Goal: Transaction & Acquisition: Purchase product/service

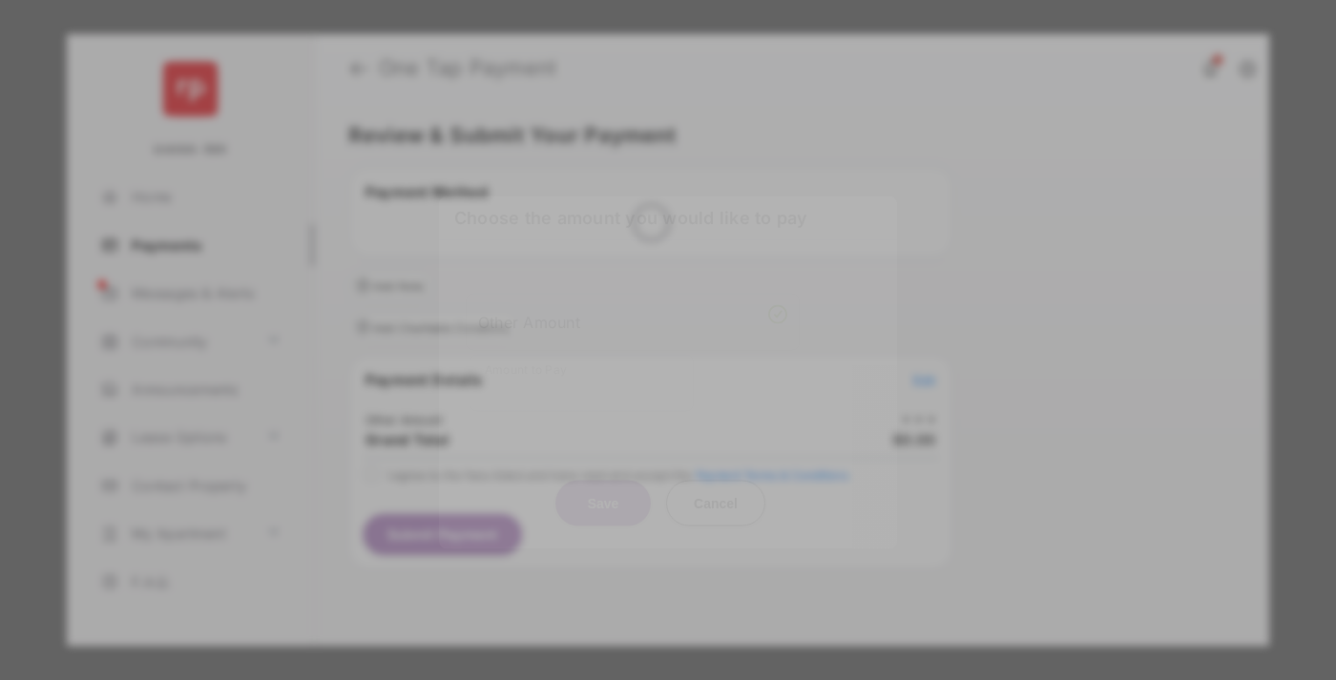
click at [633, 306] on div "Other Amount" at bounding box center [632, 321] width 309 height 32
type input "**"
click at [603, 480] on button "Save" at bounding box center [602, 503] width 95 height 46
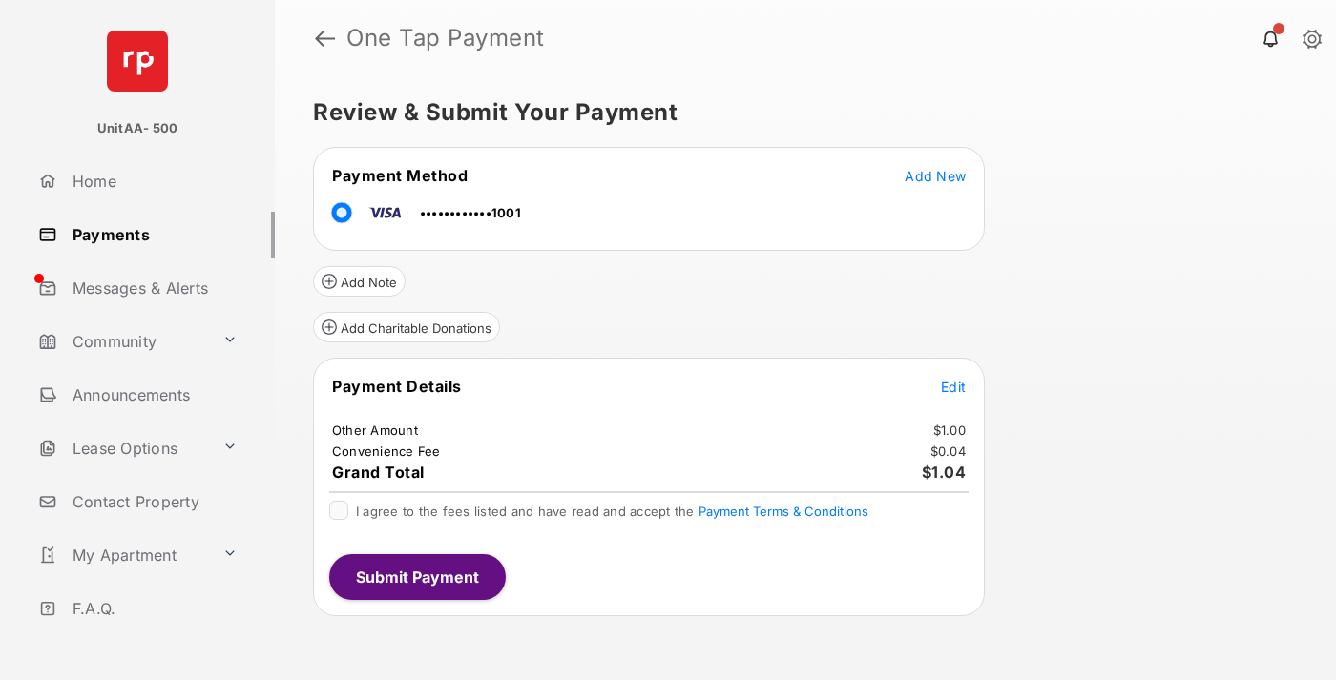
click at [953, 387] on span "Edit" at bounding box center [953, 387] width 25 height 16
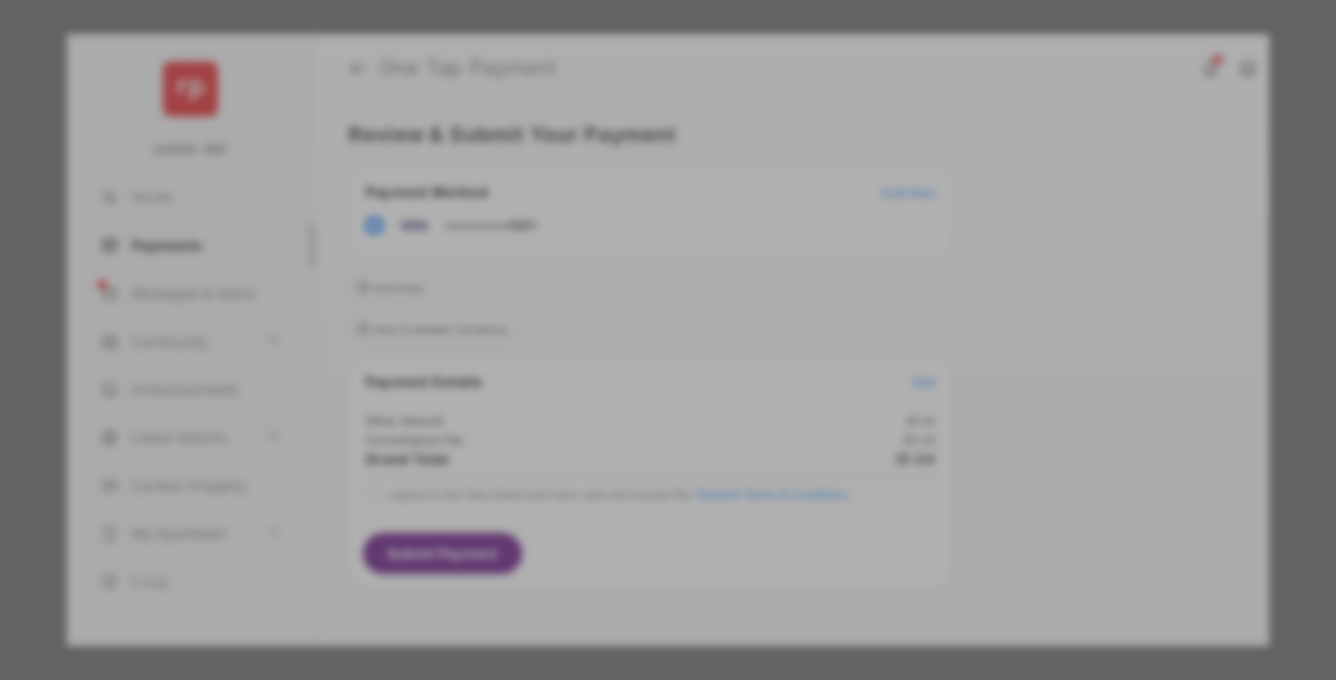
click at [603, 504] on button "Save" at bounding box center [602, 504] width 95 height 46
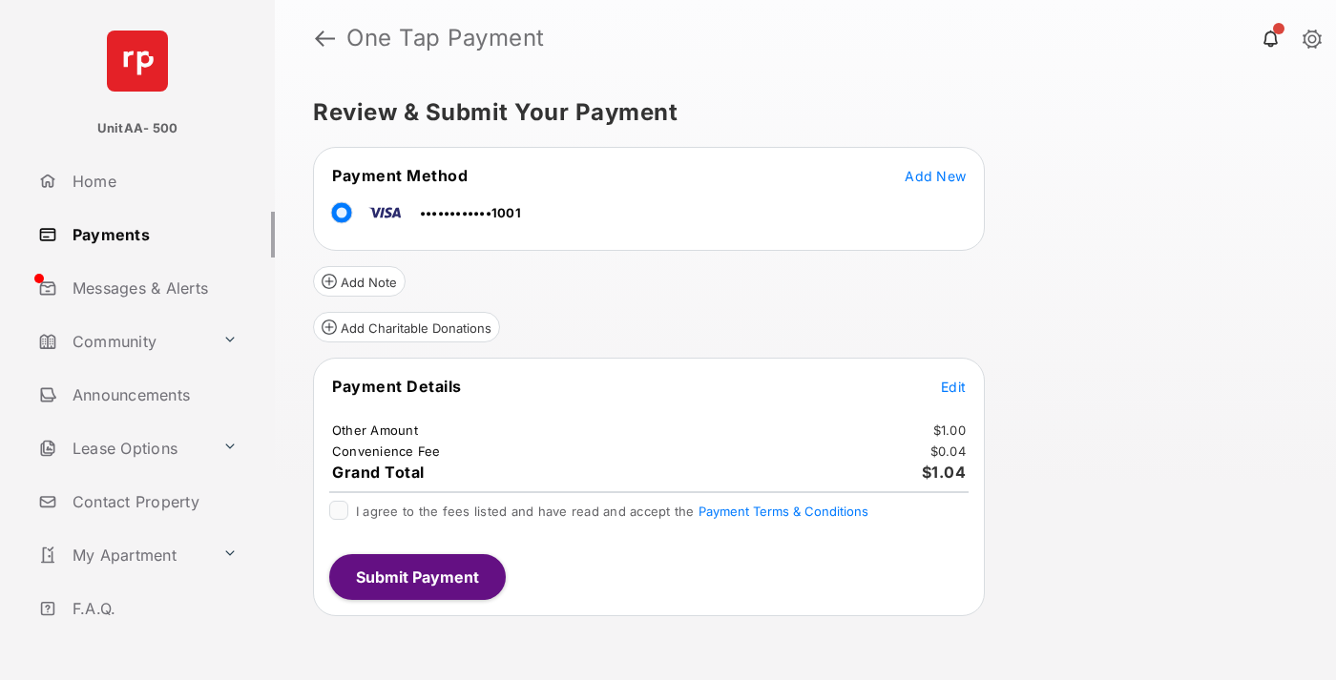
click at [416, 576] on button "Submit Payment" at bounding box center [417, 577] width 177 height 46
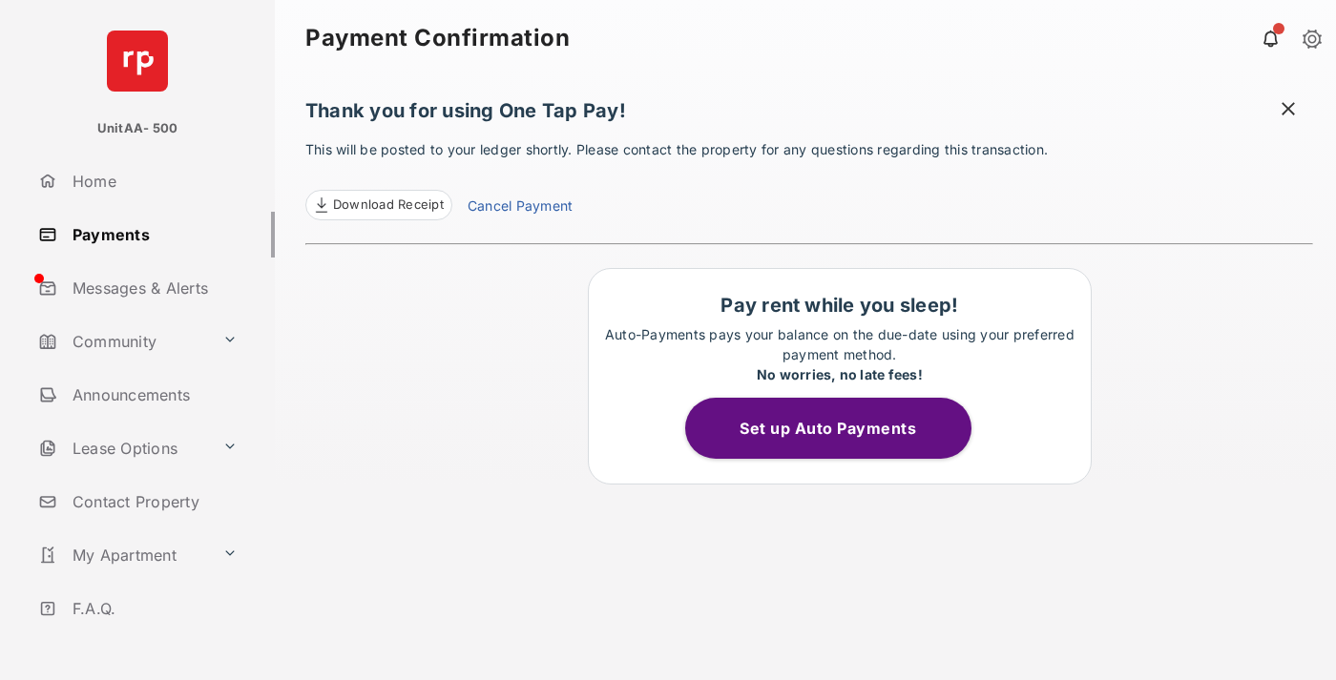
click at [149, 234] on link "Payments" at bounding box center [153, 235] width 244 height 46
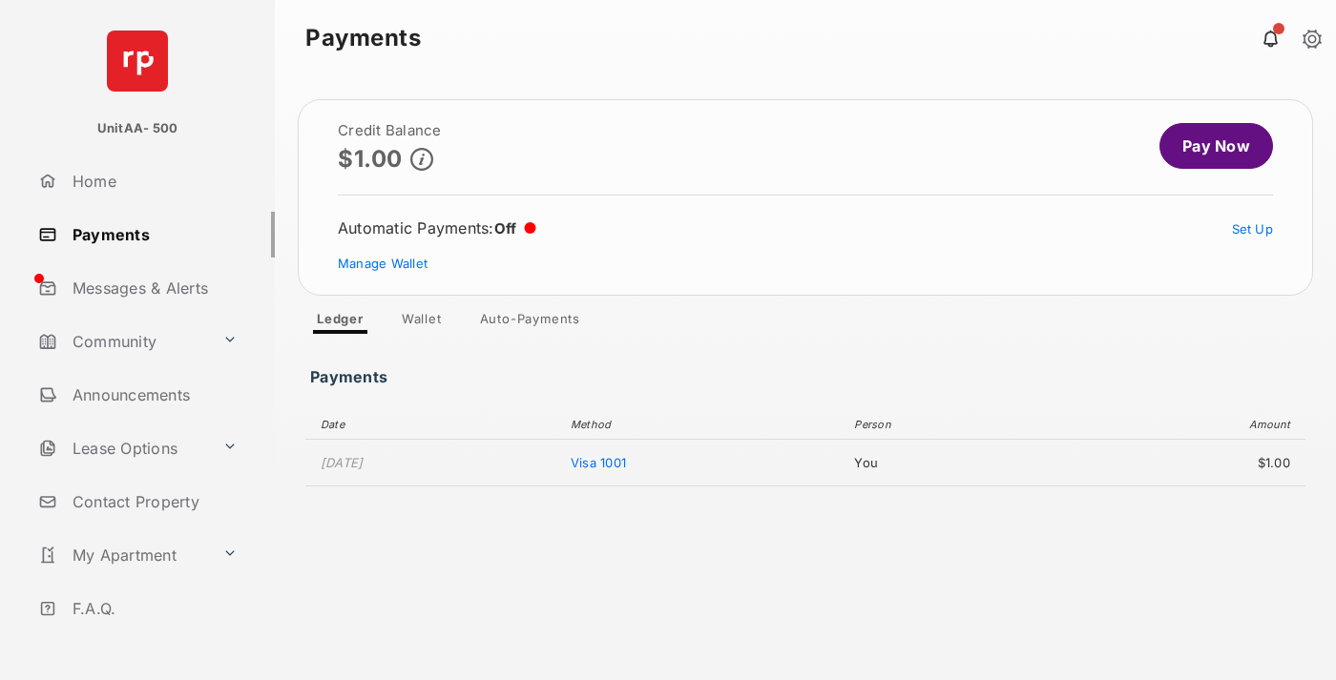
click at [1208, 146] on link "Pay Now" at bounding box center [1217, 146] width 114 height 46
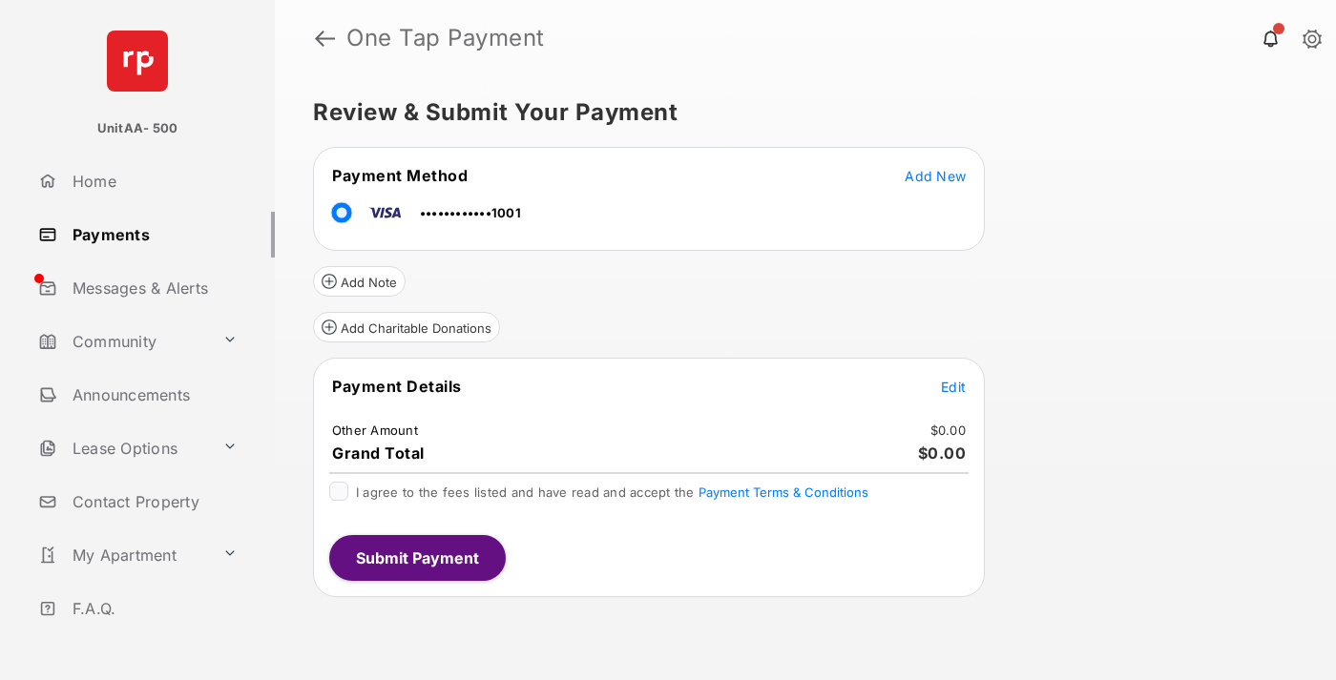
click at [953, 387] on span "Edit" at bounding box center [953, 387] width 25 height 16
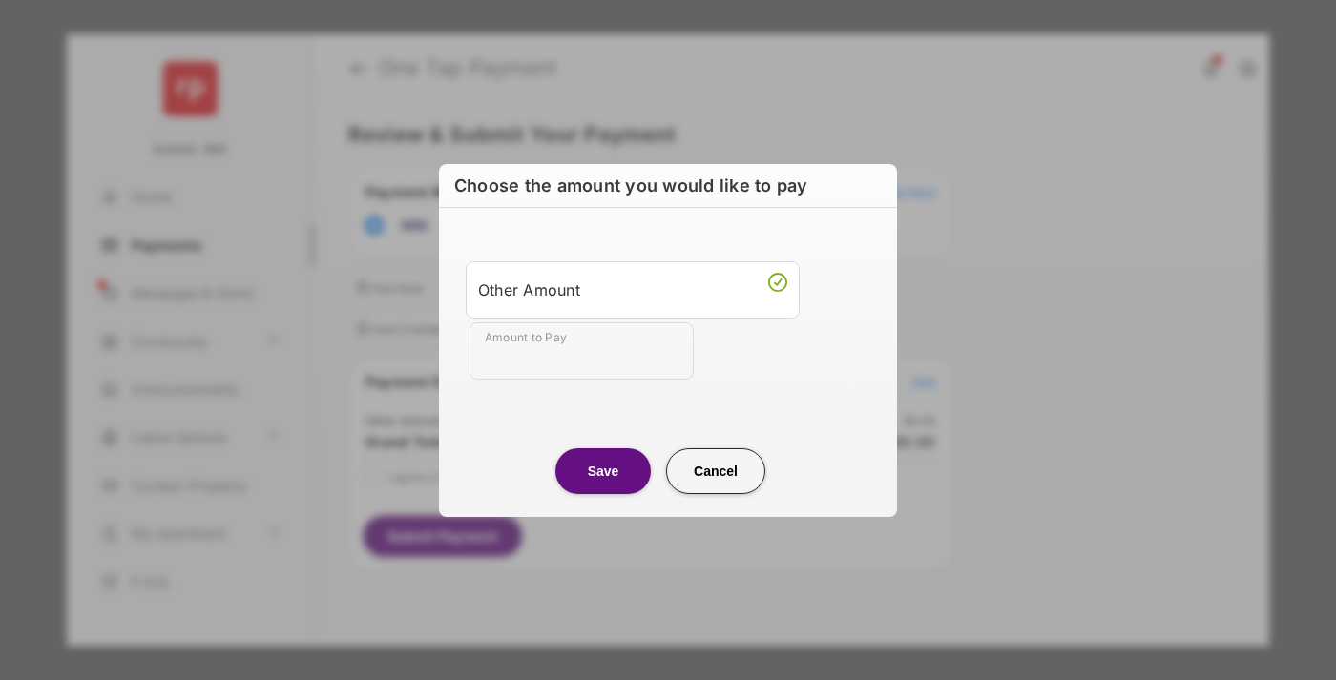
click at [633, 289] on div "Other Amount" at bounding box center [632, 290] width 309 height 32
type input "**"
click at [603, 470] on button "Save" at bounding box center [602, 472] width 95 height 46
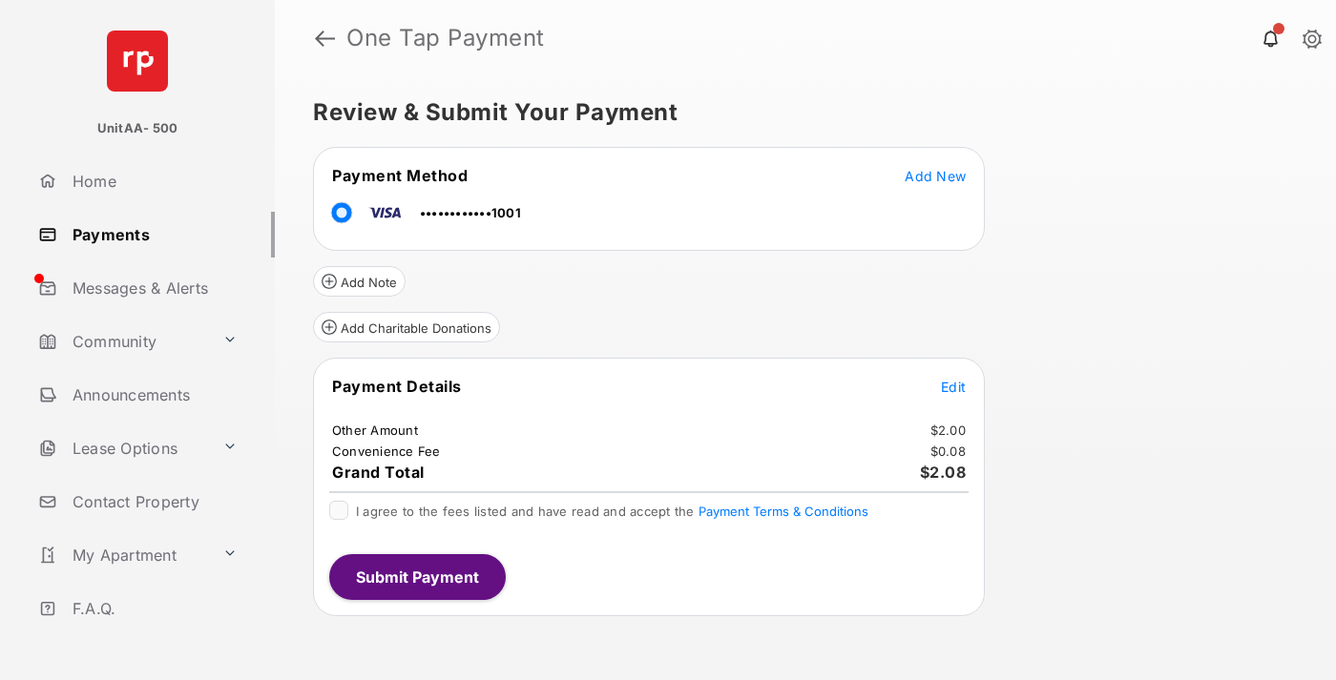
click at [416, 576] on button "Submit Payment" at bounding box center [417, 577] width 177 height 46
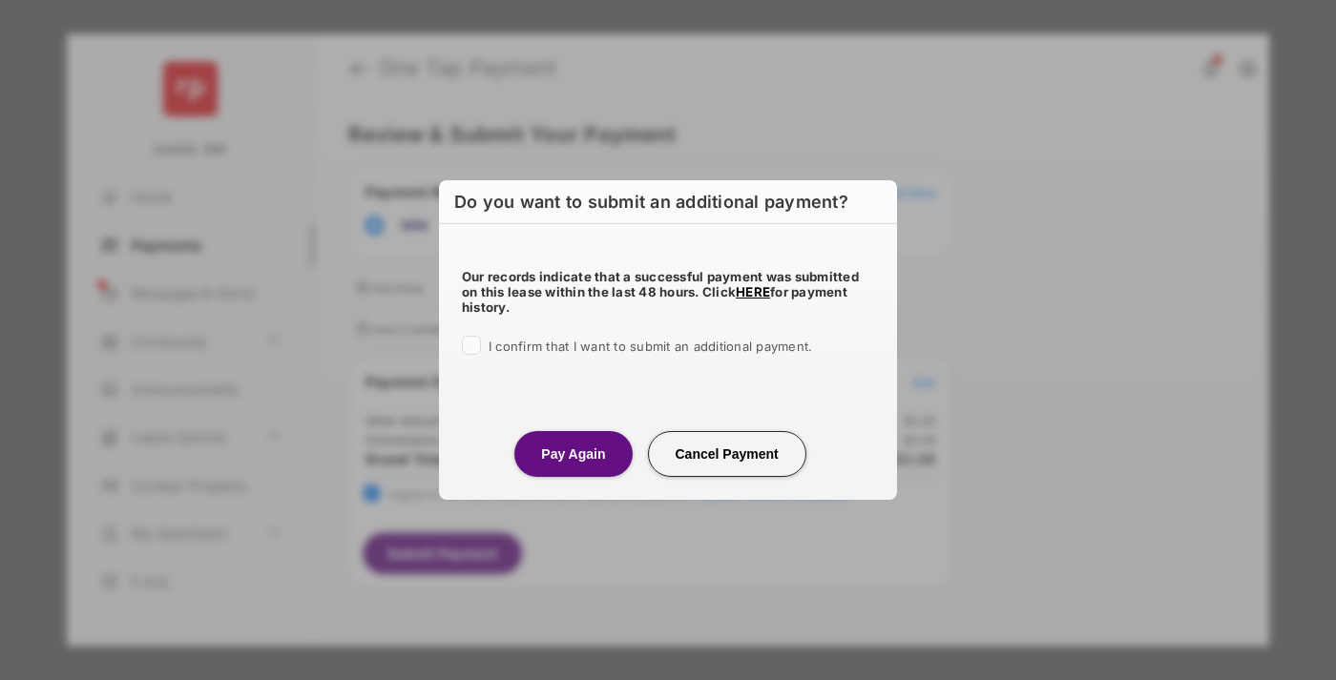
click at [573, 453] on button "Pay Again" at bounding box center [572, 454] width 117 height 46
